Goal: Task Accomplishment & Management: Use online tool/utility

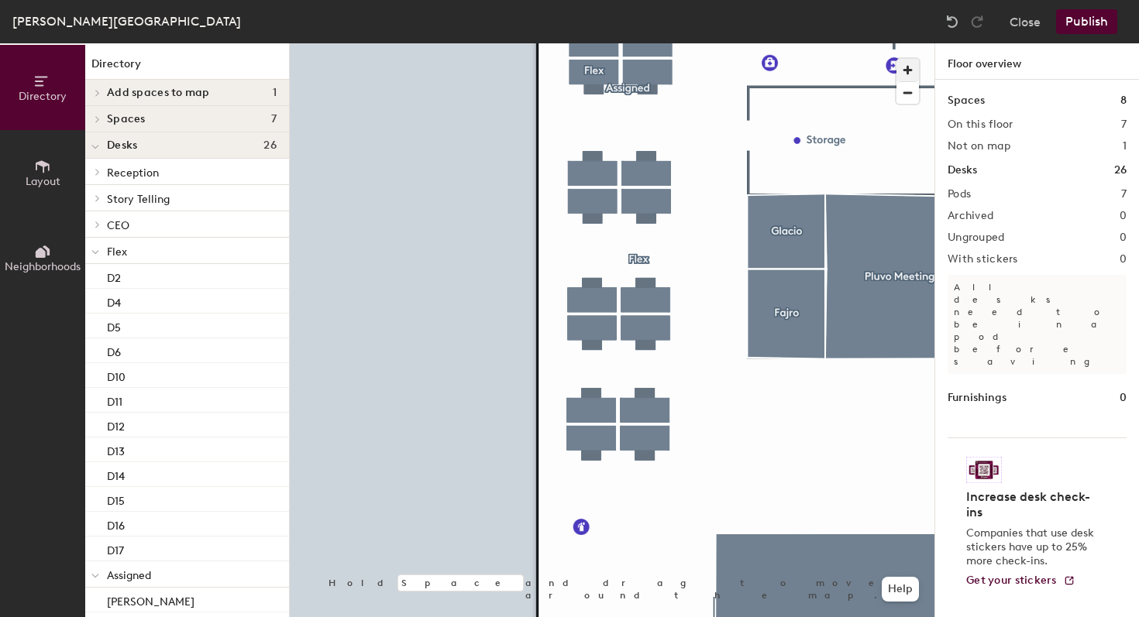
click at [910, 73] on span "button" at bounding box center [907, 70] width 22 height 22
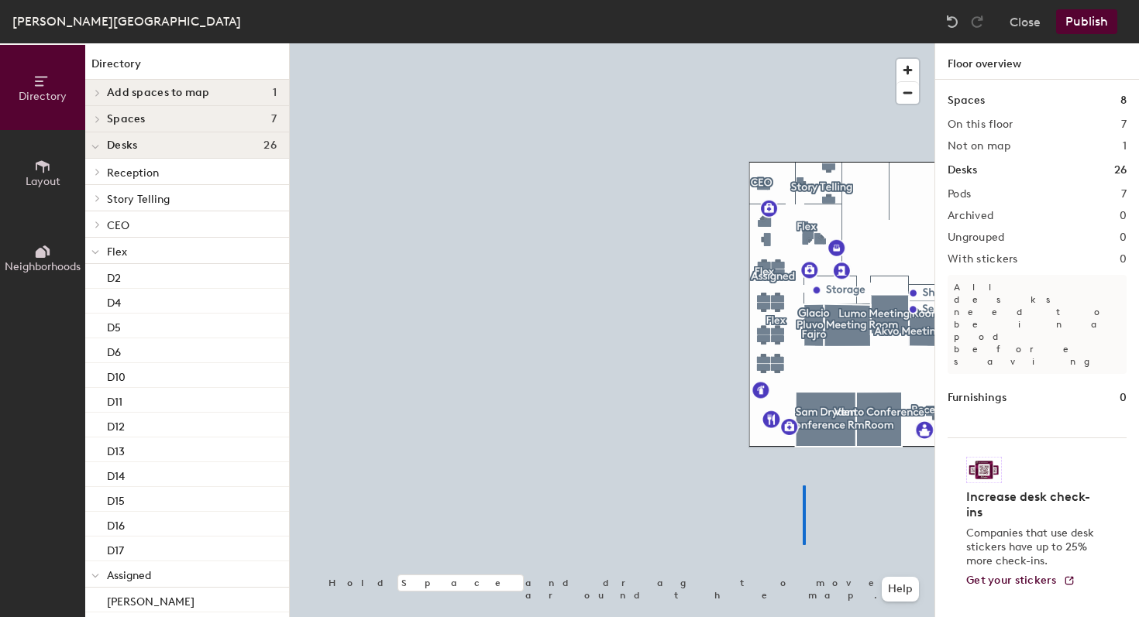
click at [802, 43] on div at bounding box center [612, 43] width 644 height 0
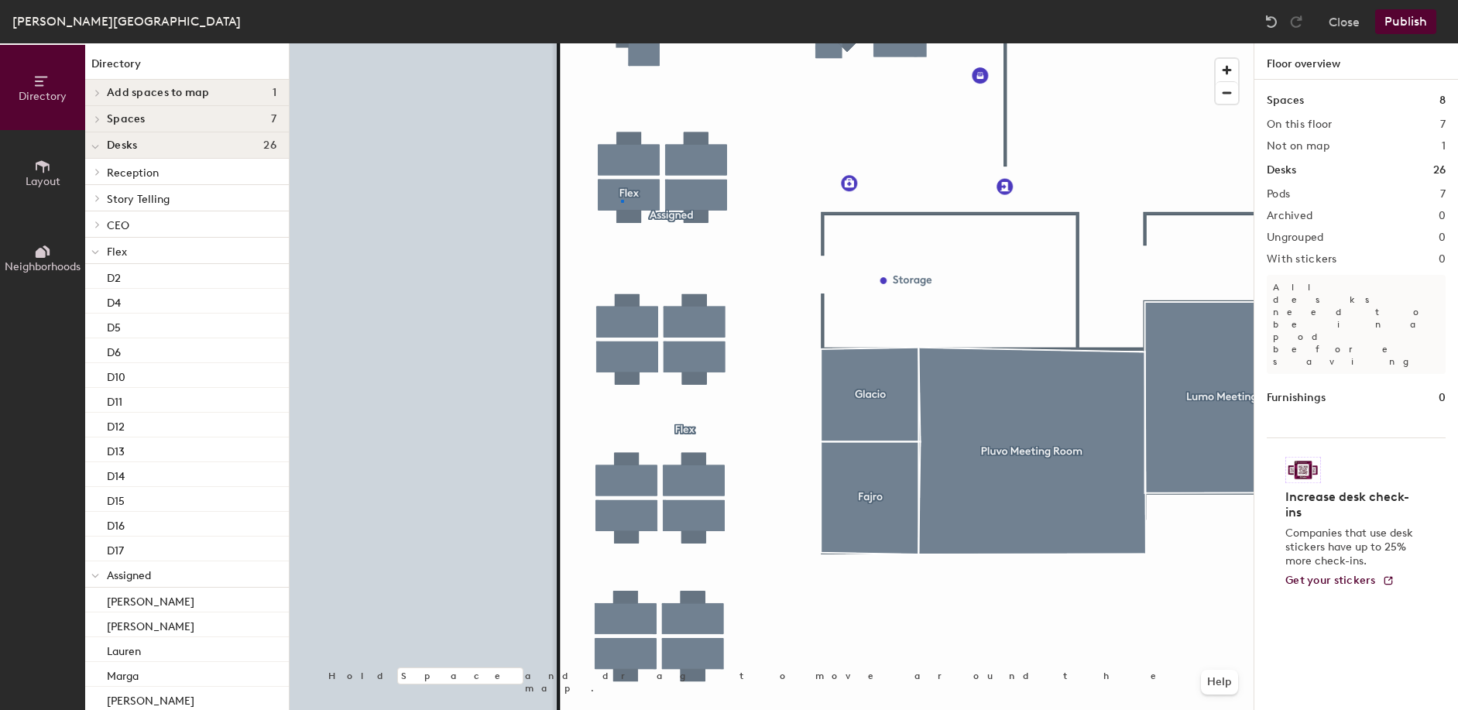
click at [621, 43] on div at bounding box center [772, 43] width 964 height 0
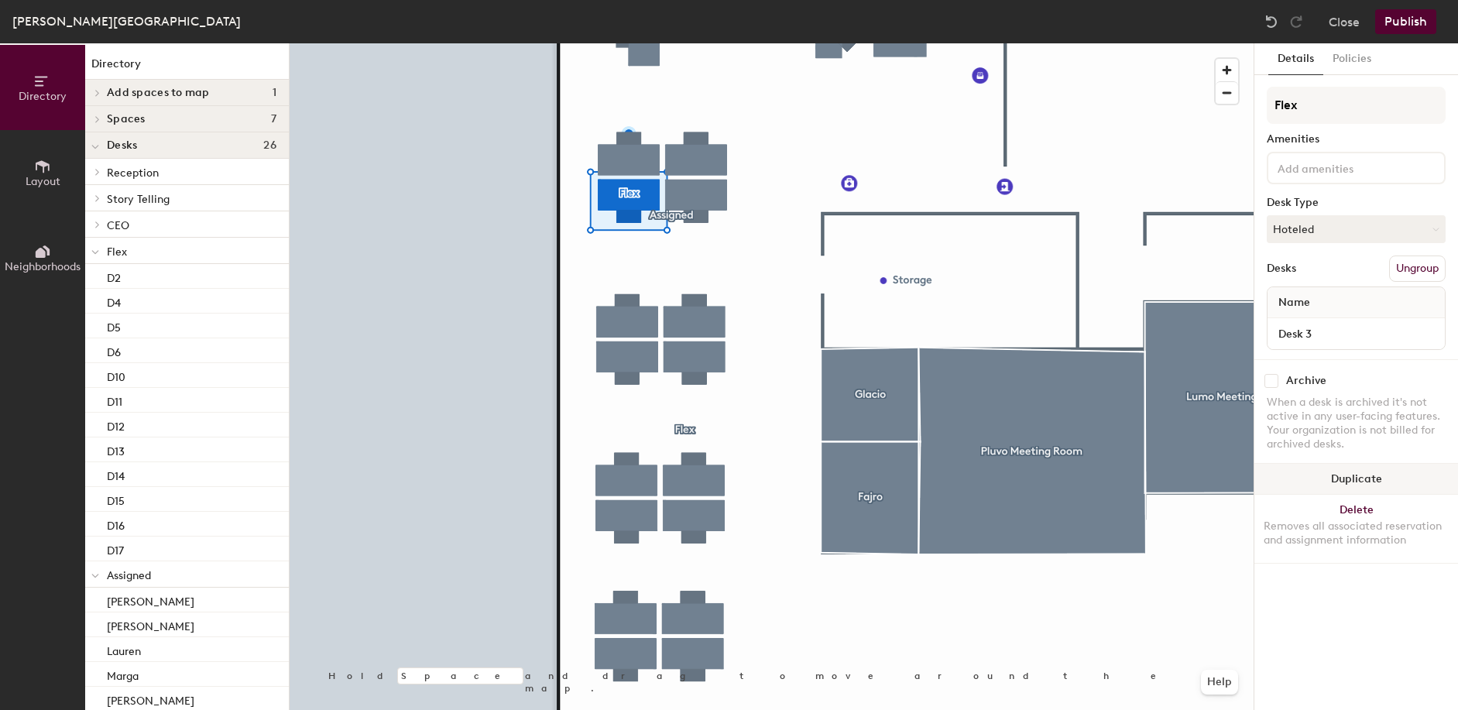
click at [634, 43] on div at bounding box center [772, 43] width 964 height 0
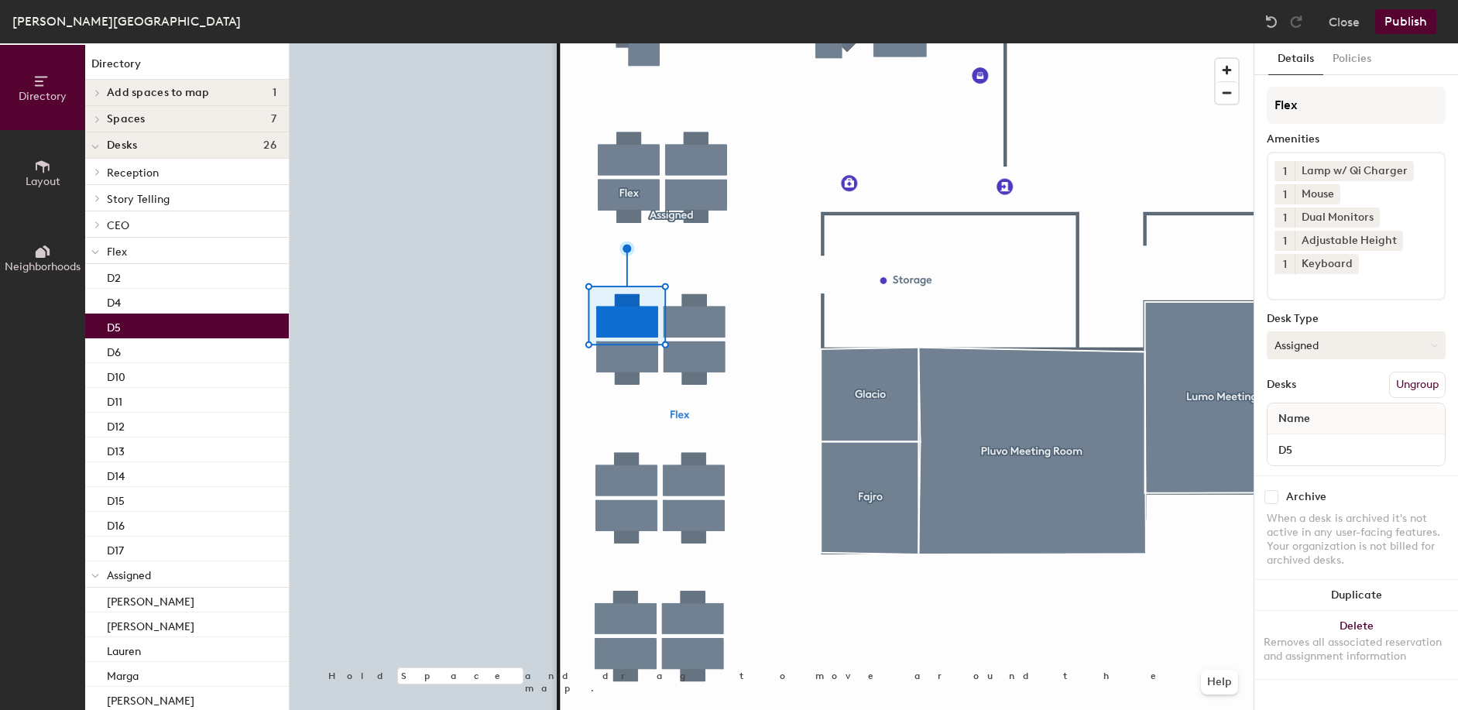
click at [1138, 348] on button "Assigned" at bounding box center [1356, 346] width 179 height 28
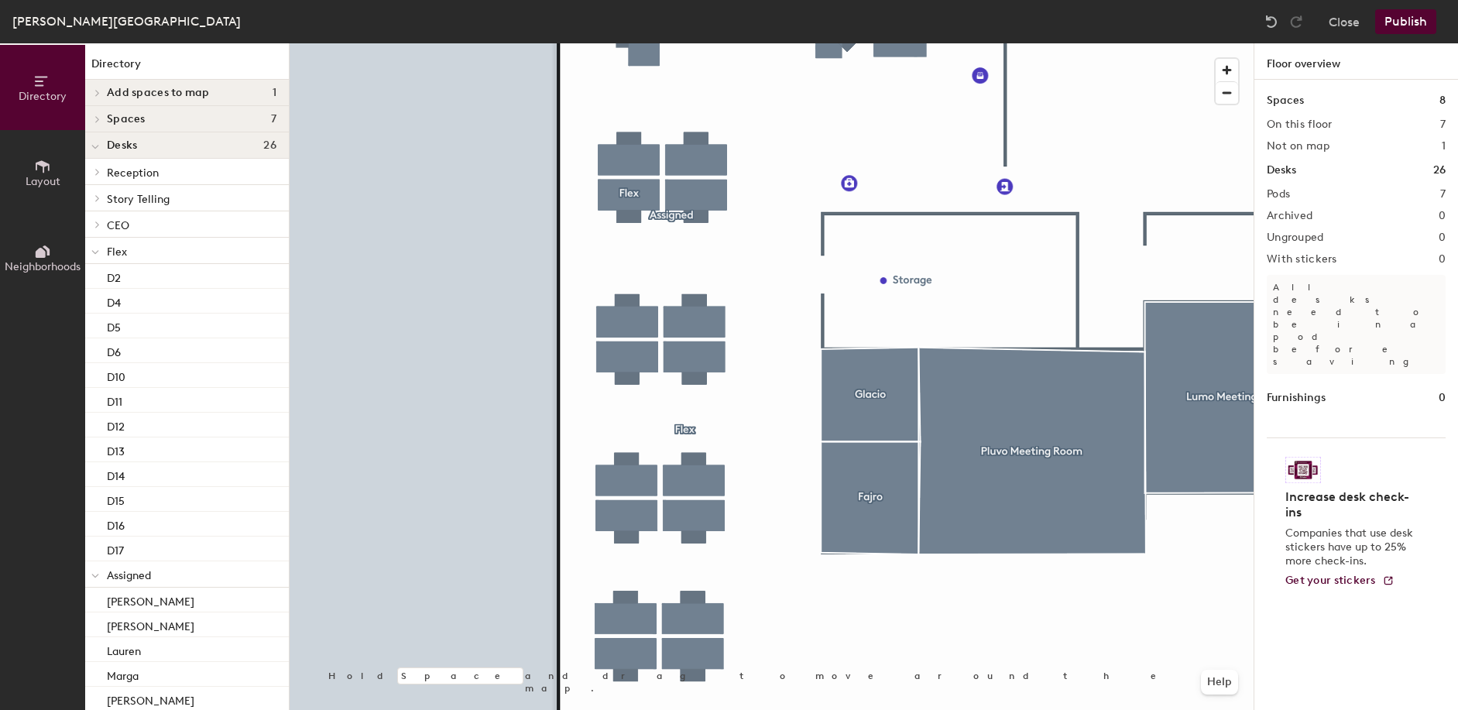
click at [622, 43] on div at bounding box center [772, 43] width 964 height 0
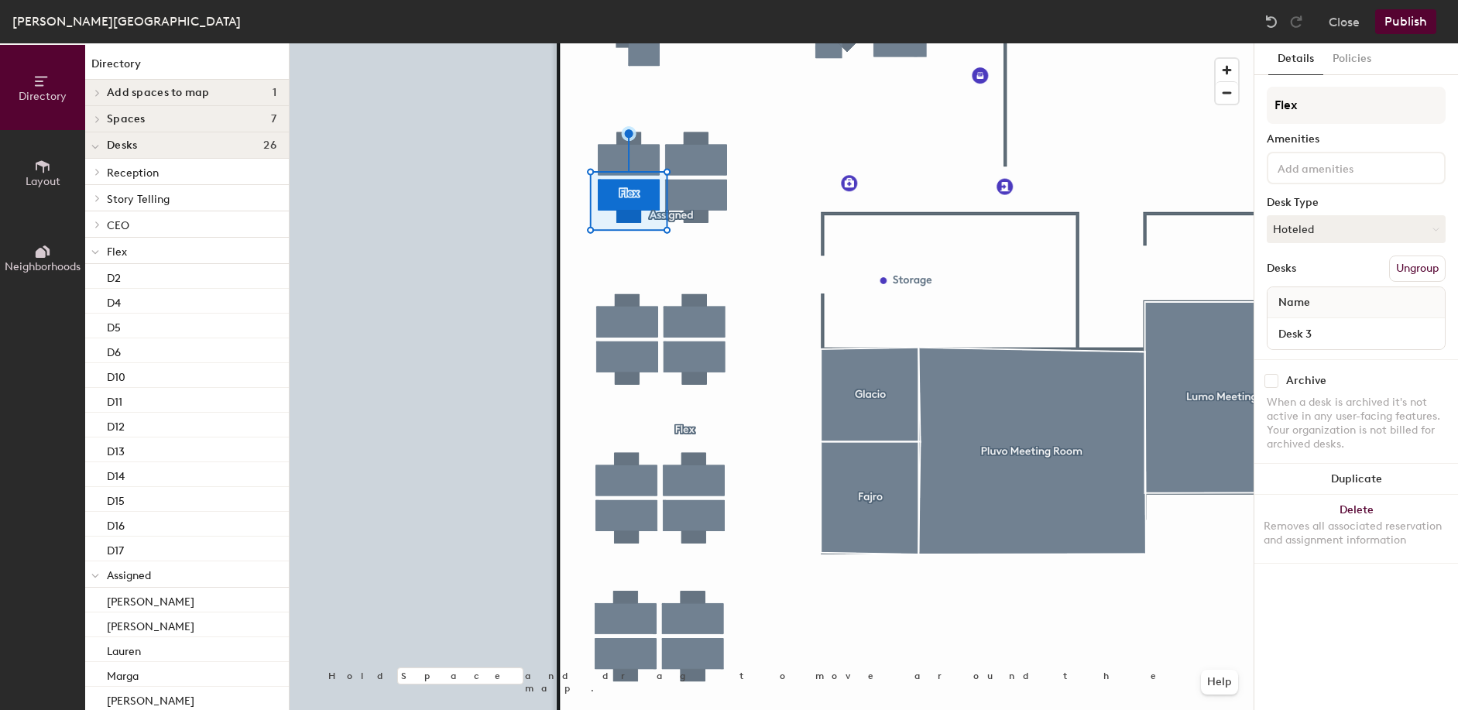
click at [617, 43] on div at bounding box center [772, 43] width 964 height 0
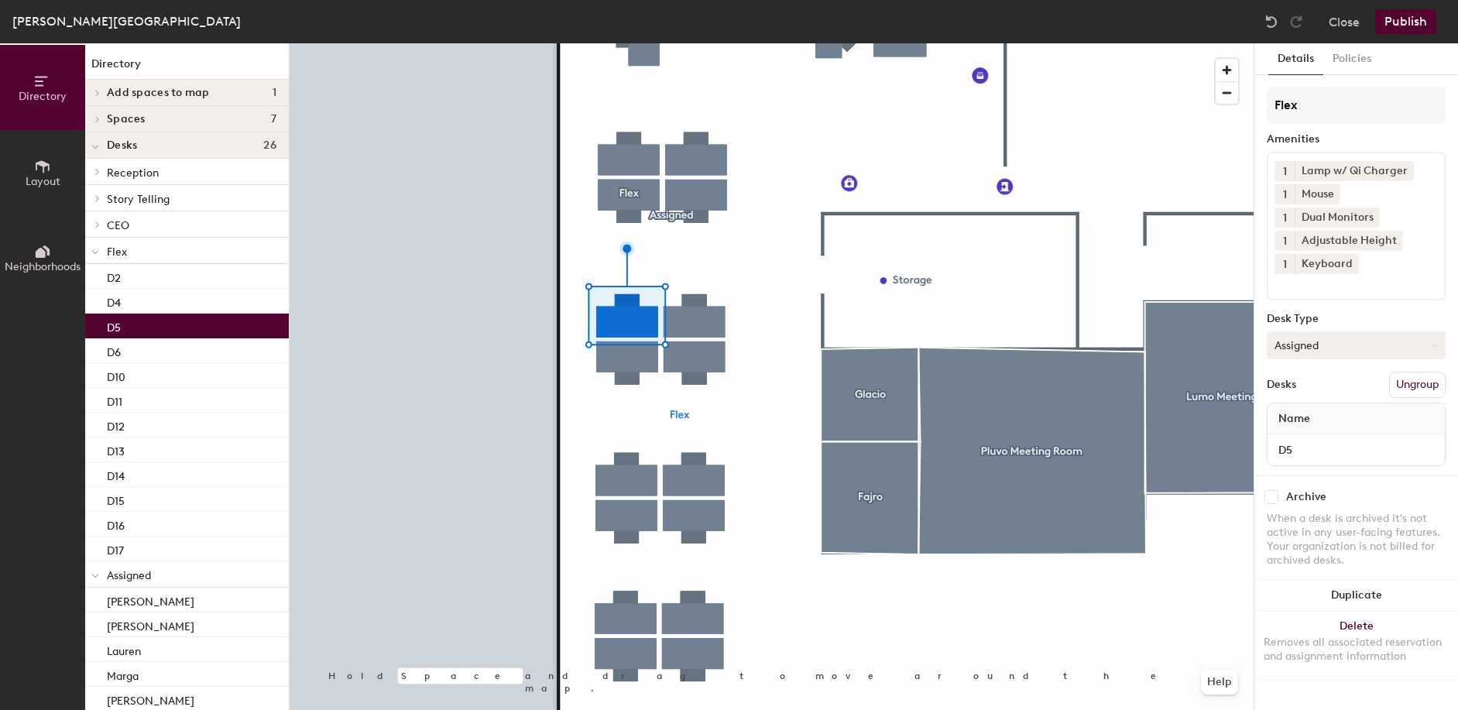
click at [1138, 351] on button "Assigned" at bounding box center [1356, 346] width 179 height 28
click at [1138, 441] on div "Hoteled" at bounding box center [1345, 439] width 155 height 23
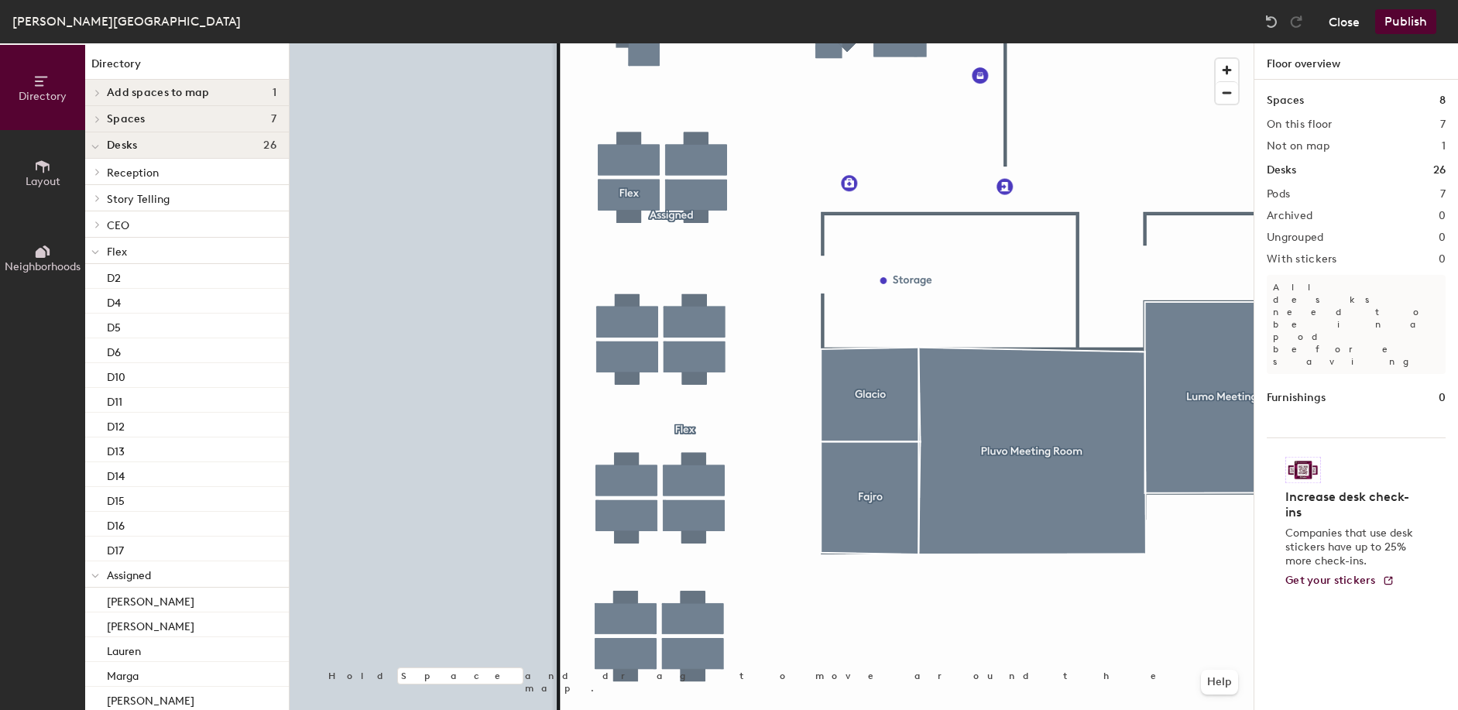
click at [1138, 26] on button "Close" at bounding box center [1344, 21] width 31 height 25
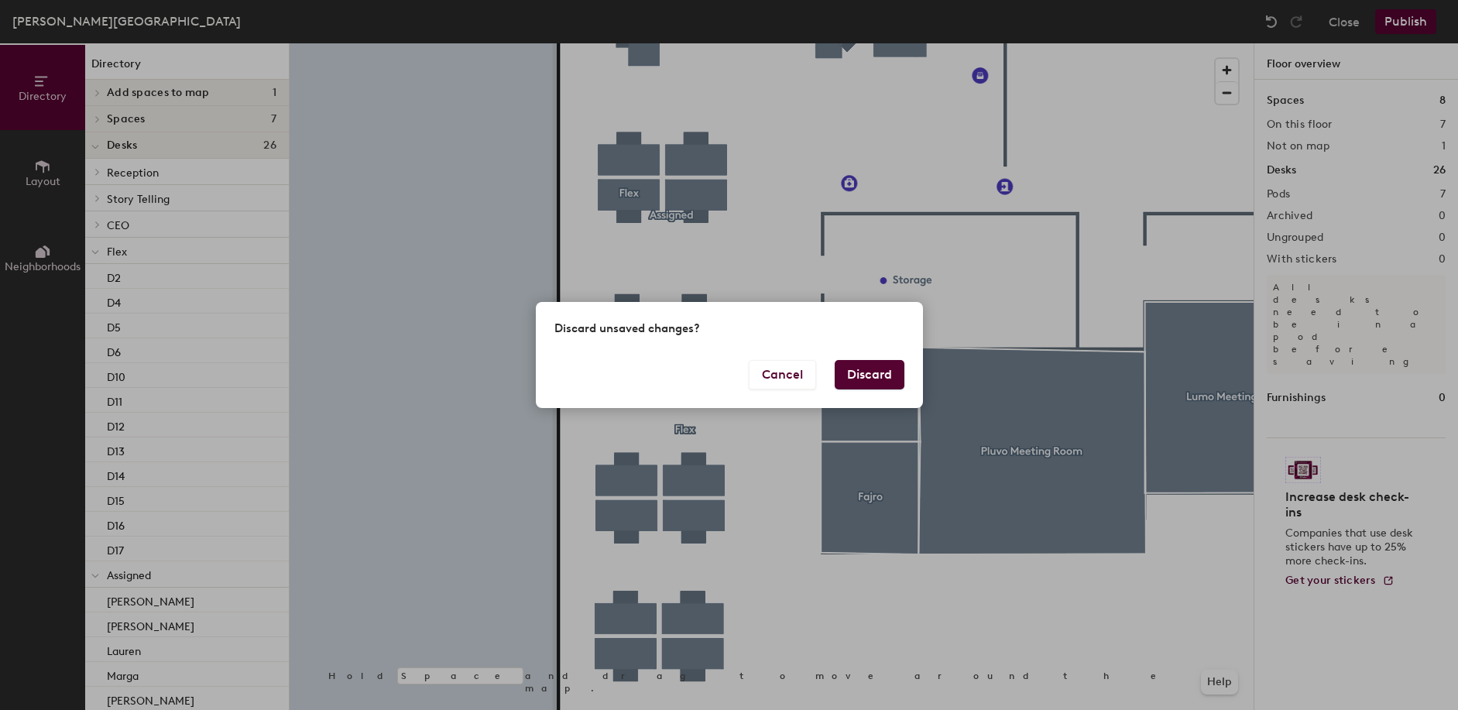
click at [864, 376] on button "Discard" at bounding box center [870, 374] width 70 height 29
